Goal: Check status: Check status

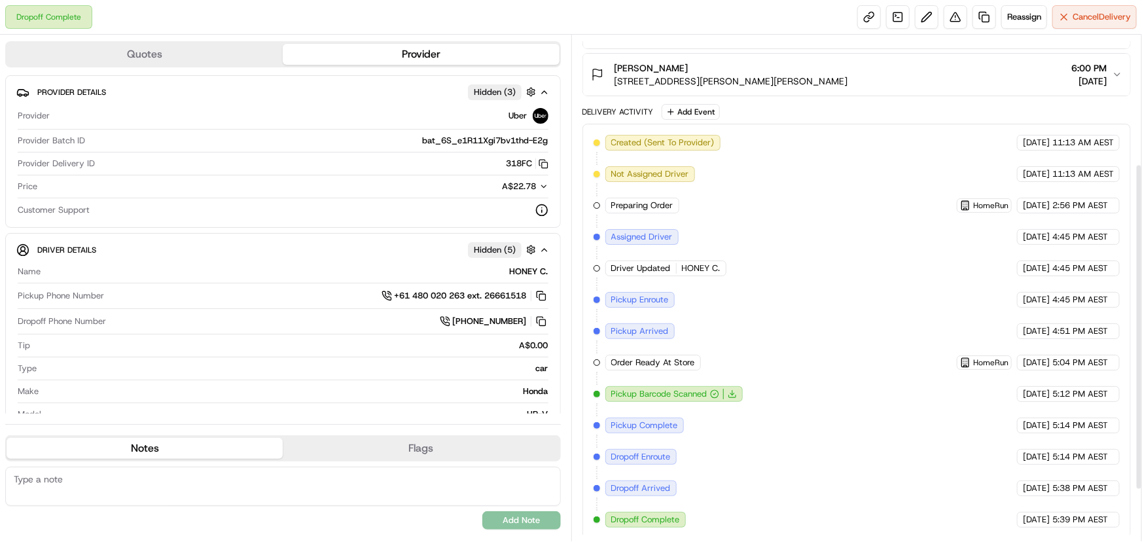
scroll to position [41, 0]
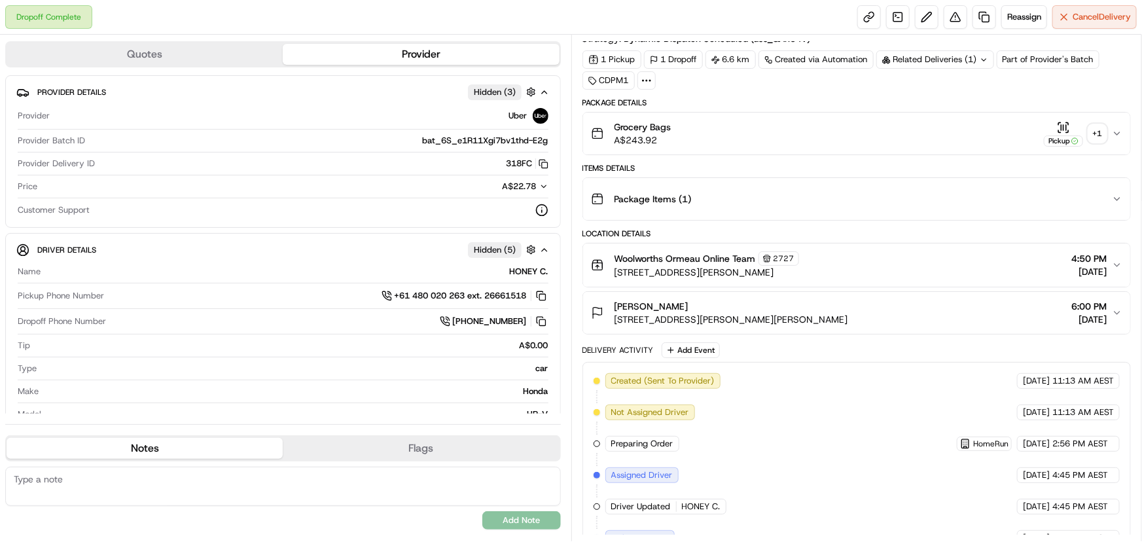
click at [1093, 131] on div "+ 1" at bounding box center [1097, 133] width 18 height 18
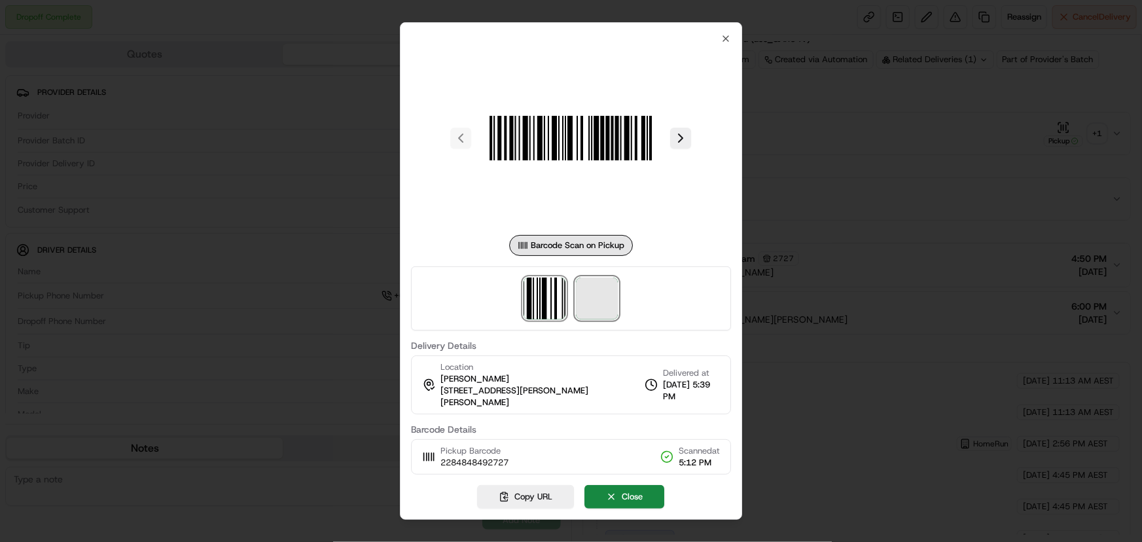
click at [599, 317] on span at bounding box center [597, 298] width 42 height 42
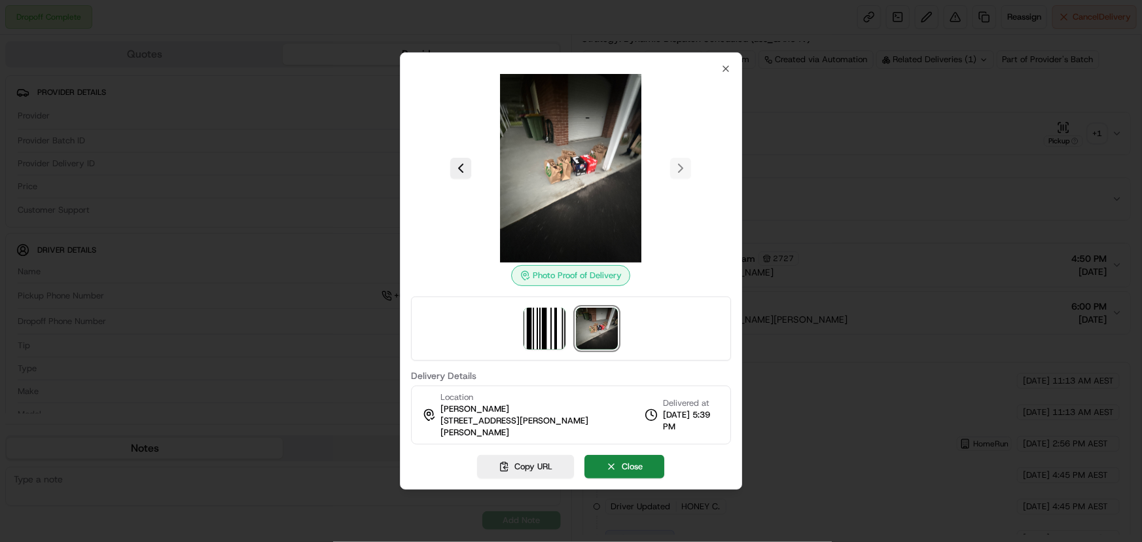
click at [1053, 126] on div at bounding box center [571, 271] width 1142 height 542
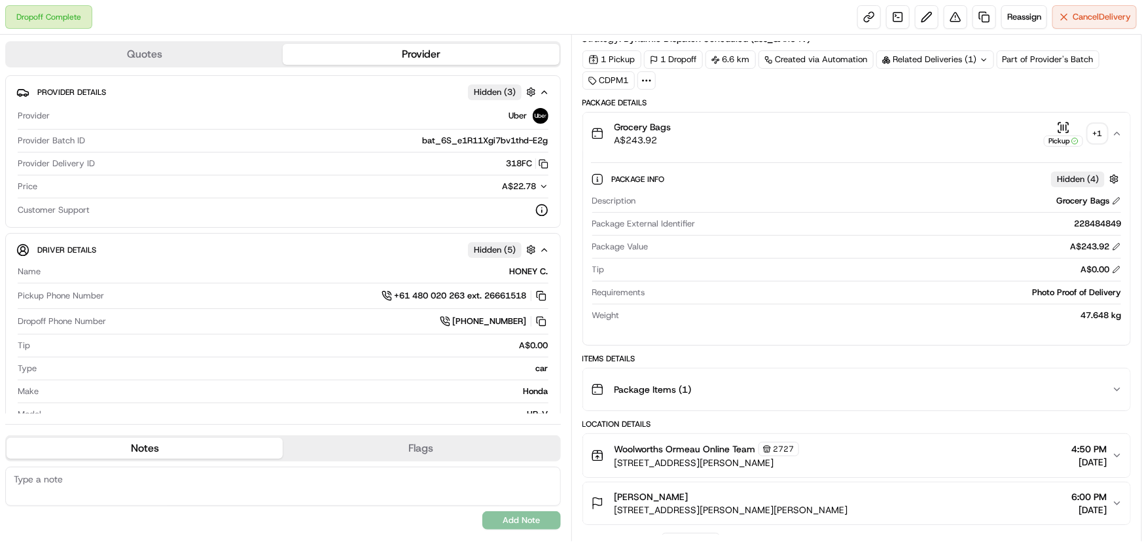
click at [961, 56] on div "Related Deliveries (1)" at bounding box center [935, 59] width 118 height 18
click at [726, 82] on div "1 Pickup 1 Dropoff 6.6 km Created via Automation Related Deliveries (2) Part of…" at bounding box center [856, 69] width 549 height 39
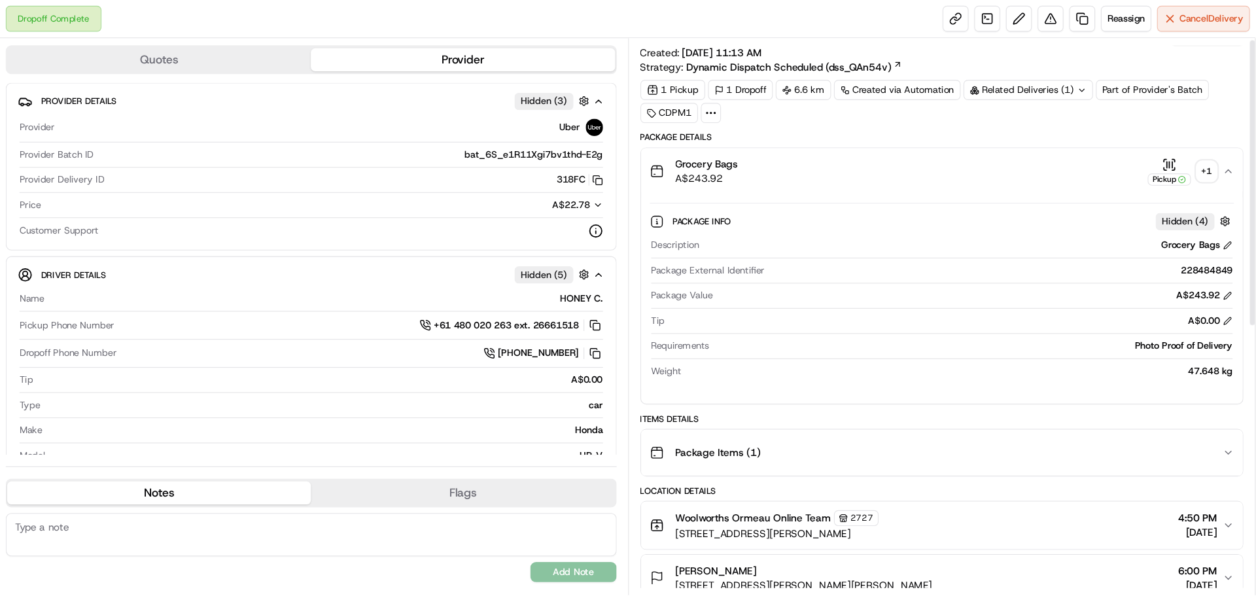
scroll to position [0, 0]
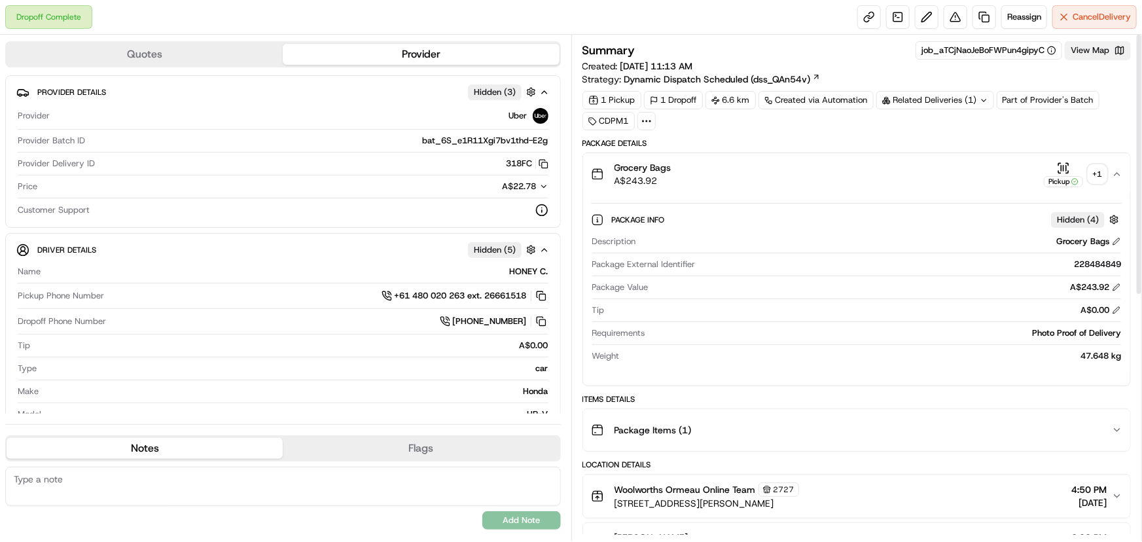
click at [1089, 54] on button "View Map" at bounding box center [1098, 50] width 66 height 18
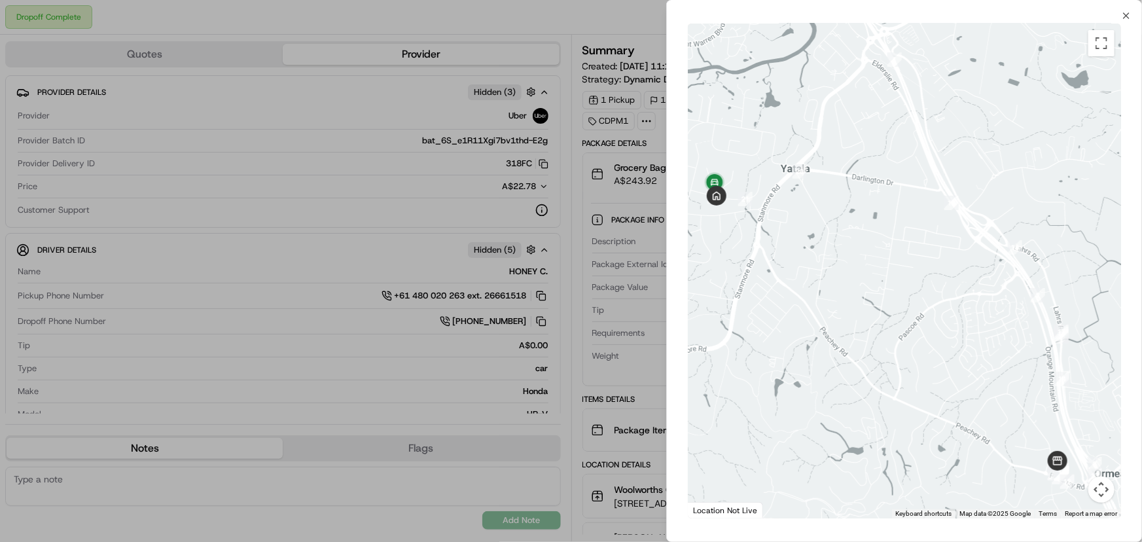
drag, startPoint x: 749, startPoint y: 240, endPoint x: 862, endPoint y: 259, distance: 114.1
click at [862, 260] on div at bounding box center [904, 271] width 433 height 495
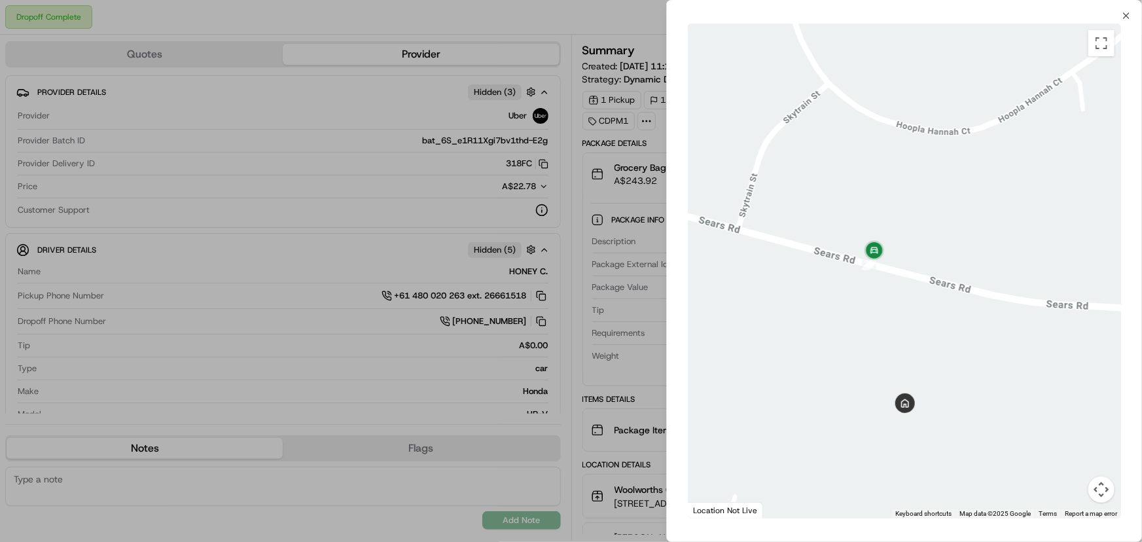
drag, startPoint x: 859, startPoint y: 370, endPoint x: 879, endPoint y: 272, distance: 100.2
click at [877, 272] on div at bounding box center [904, 271] width 433 height 495
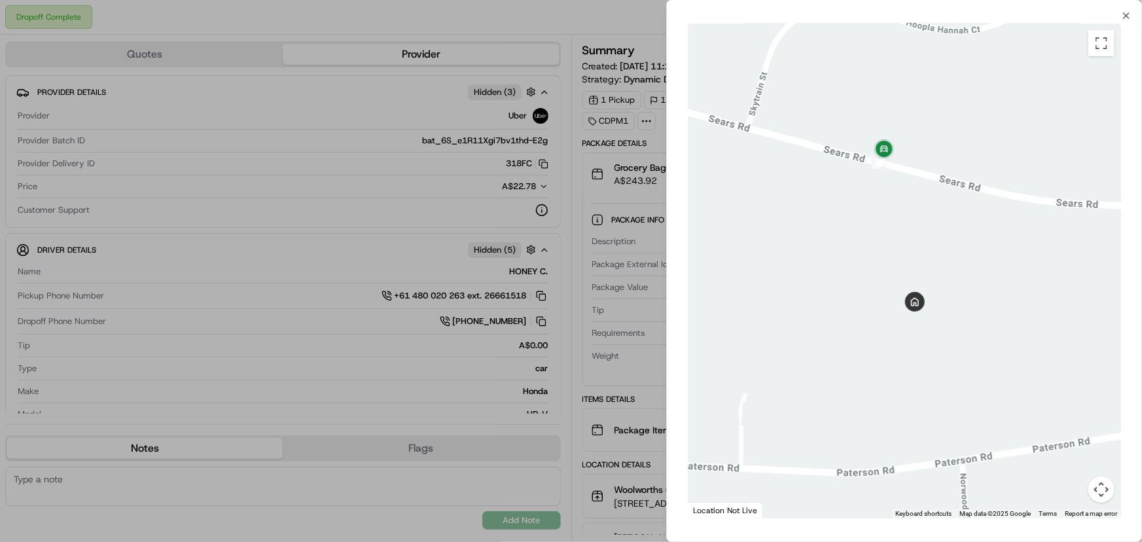
click at [563, 36] on div at bounding box center [571, 271] width 1142 height 542
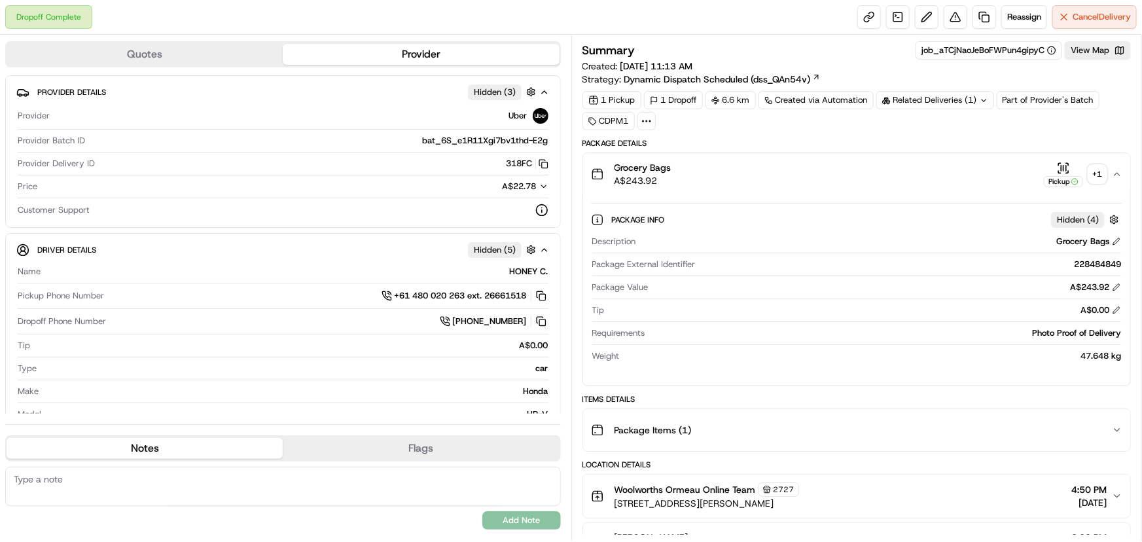
click at [1097, 171] on div "+ 1" at bounding box center [1097, 174] width 18 height 18
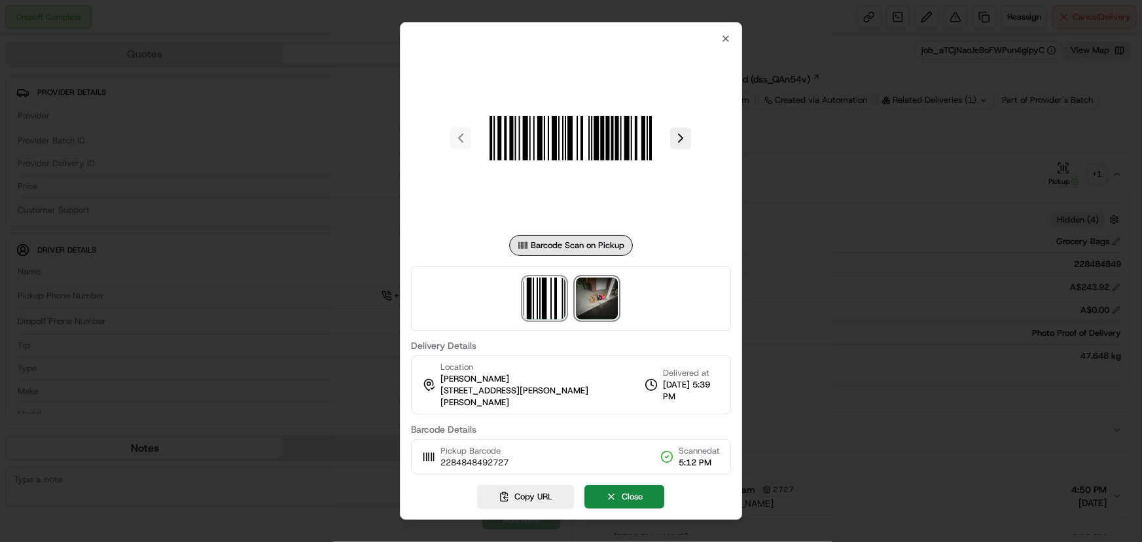
click at [608, 300] on img at bounding box center [597, 298] width 42 height 42
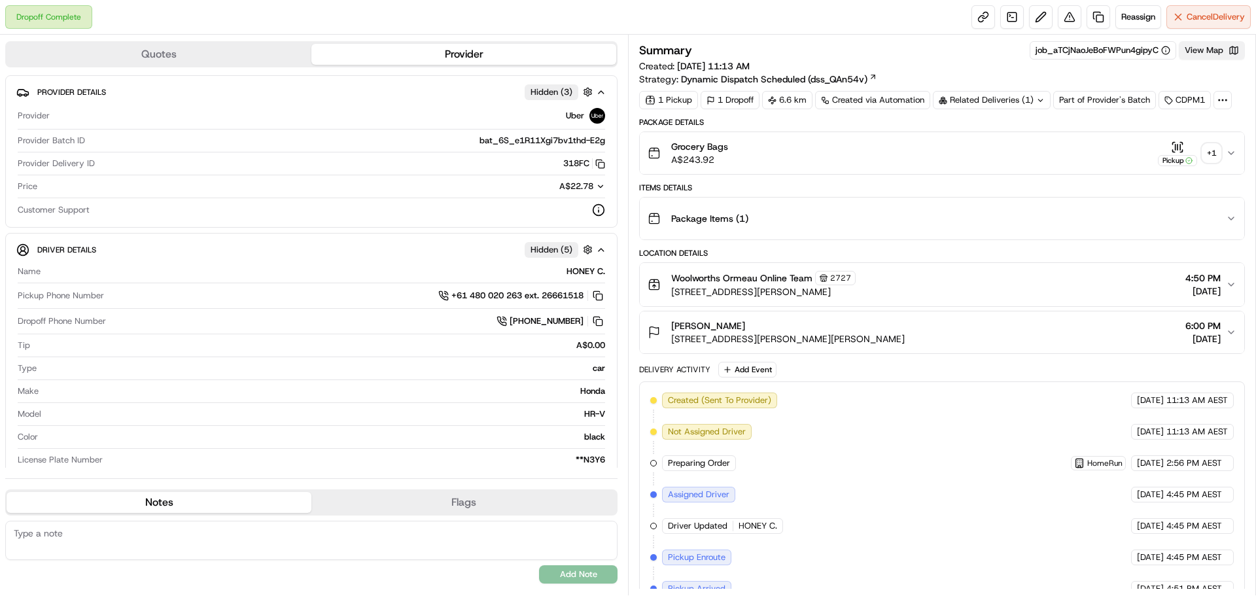
click at [1205, 46] on button "View Map" at bounding box center [1212, 50] width 66 height 18
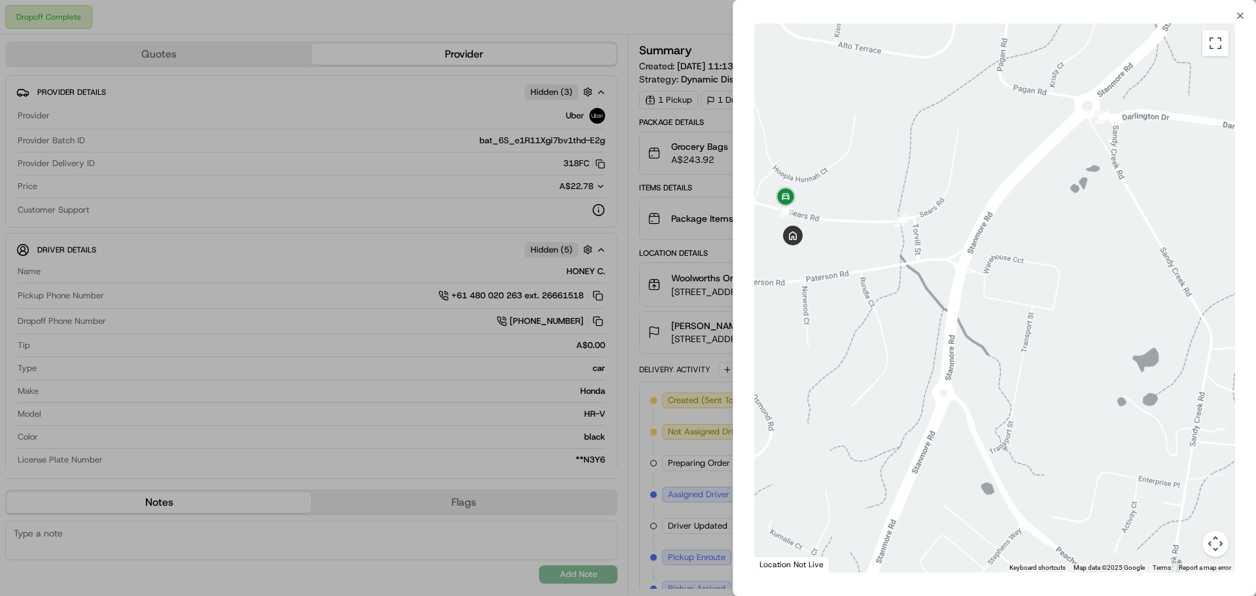
drag, startPoint x: 816, startPoint y: 227, endPoint x: 911, endPoint y: 247, distance: 97.7
click at [911, 247] on div at bounding box center [994, 298] width 481 height 549
